Goal: Task Accomplishment & Management: Manage account settings

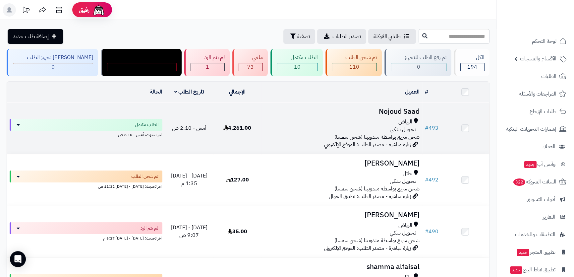
click at [391, 108] on h3 "Nojoud Saad" at bounding box center [341, 112] width 155 height 8
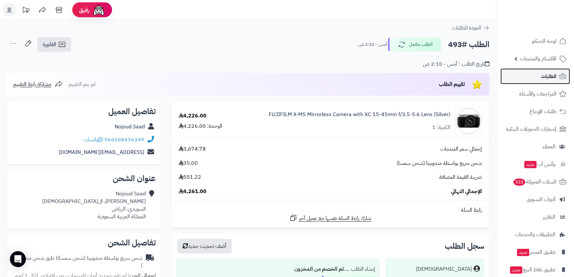
click at [551, 78] on span "الطلبات" at bounding box center [548, 76] width 15 height 9
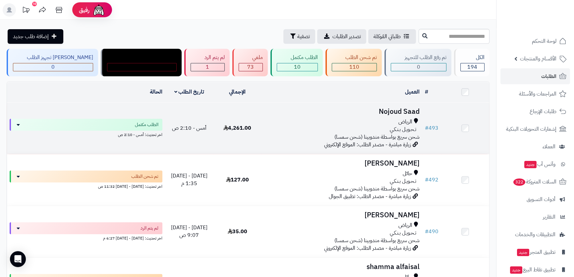
click at [410, 109] on h3 "Nojoud Saad" at bounding box center [341, 112] width 155 height 8
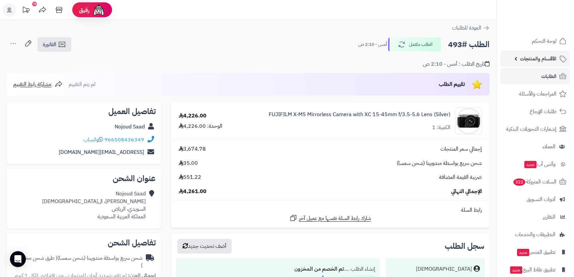
click at [520, 62] on link "الأقسام والمنتجات" at bounding box center [536, 59] width 70 height 16
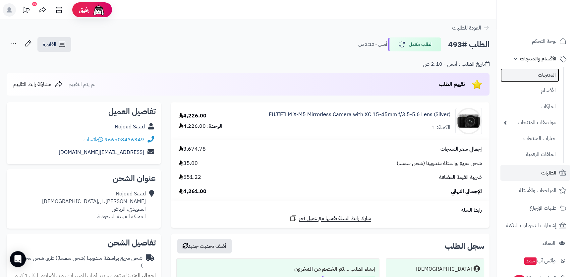
click at [521, 75] on link "المنتجات" at bounding box center [530, 75] width 59 height 14
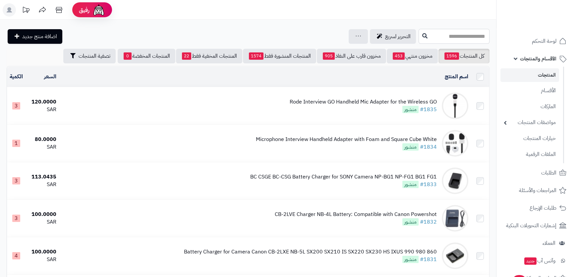
click at [420, 38] on input "text" at bounding box center [454, 36] width 71 height 15
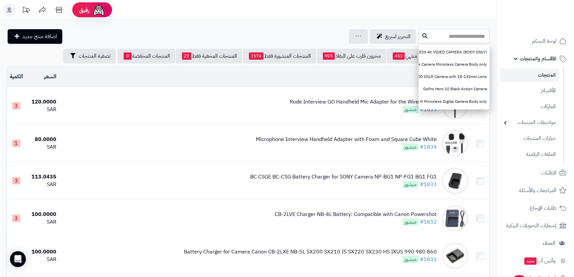
paste input "**********"
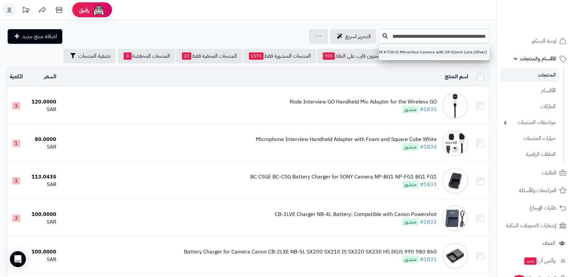
type input "**********"
click at [420, 52] on link "FUJIFILM X-T30 II Mirrorless Camera with 18-55mm Lens (Silver)" at bounding box center [434, 52] width 111 height 12
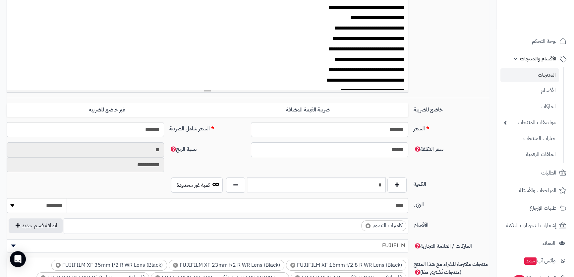
scroll to position [197, 0]
click at [373, 180] on input "*" at bounding box center [316, 184] width 139 height 15
type input "*"
drag, startPoint x: 447, startPoint y: 181, endPoint x: 405, endPoint y: 171, distance: 43.5
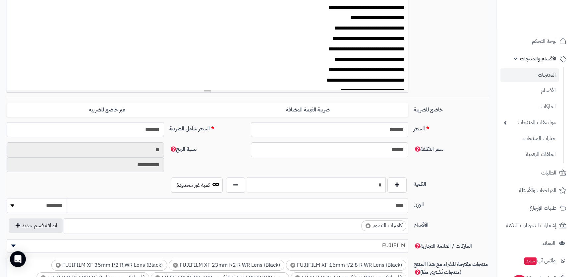
click at [405, 171] on div "**********" at bounding box center [248, 233] width 483 height 638
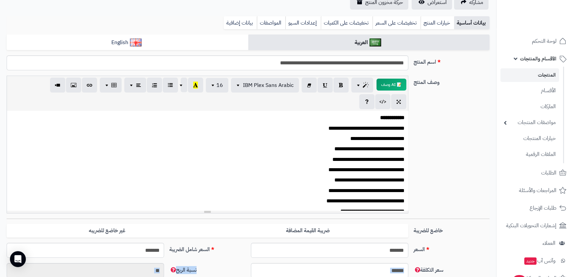
scroll to position [46, 0]
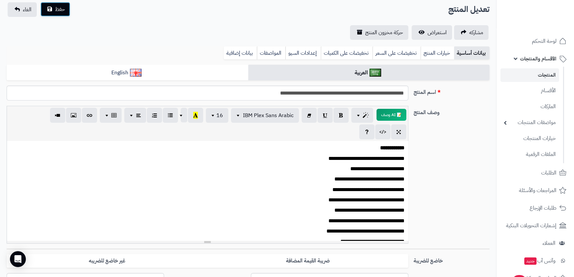
click at [53, 11] on button "حفظ" at bounding box center [55, 9] width 30 height 15
